Goal: Information Seeking & Learning: Learn about a topic

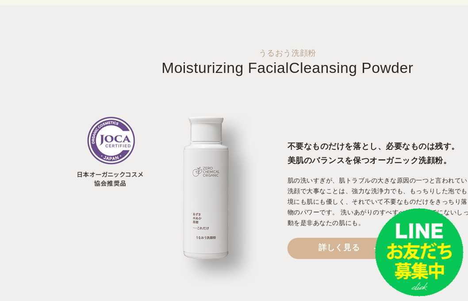
scroll to position [1017, 0]
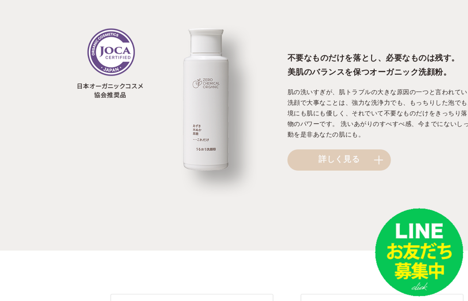
click at [321, 157] on link "詳しく見る" at bounding box center [338, 159] width 103 height 21
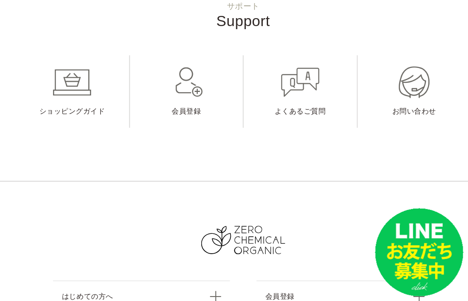
scroll to position [9153, 44]
click at [302, 55] on link "よくあるご質問" at bounding box center [300, 91] width 113 height 73
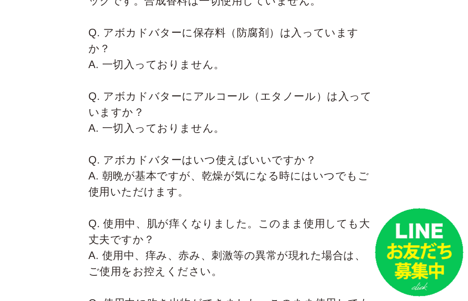
scroll to position [1857, 55]
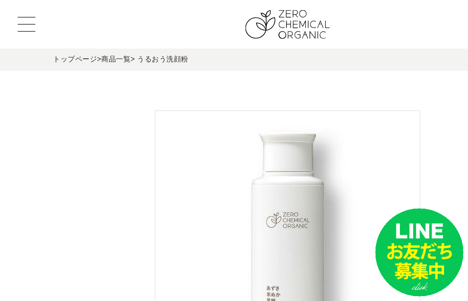
scroll to position [9153, 44]
